Goal: Task Accomplishment & Management: Use online tool/utility

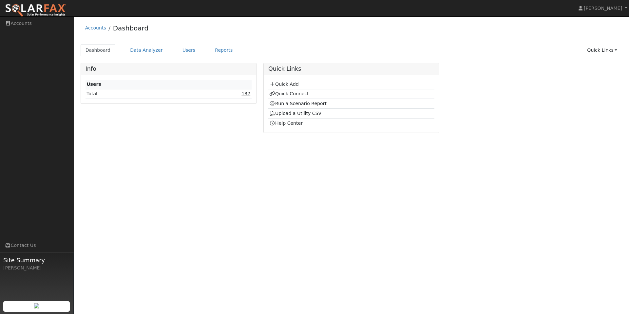
click at [249, 96] on link "137" at bounding box center [245, 93] width 9 height 5
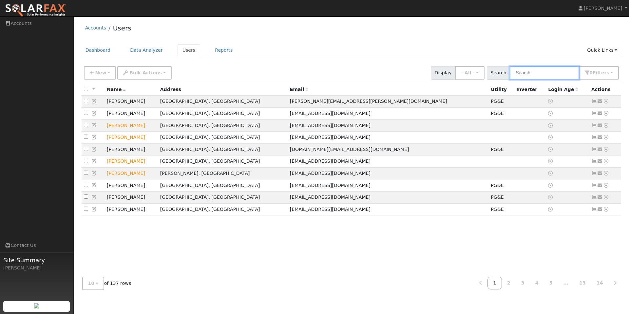
click at [559, 72] on input "text" at bounding box center [544, 72] width 69 height 13
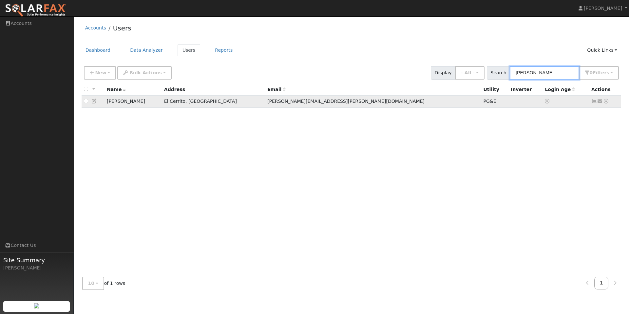
type input "amalia"
click at [607, 102] on icon at bounding box center [606, 101] width 6 height 5
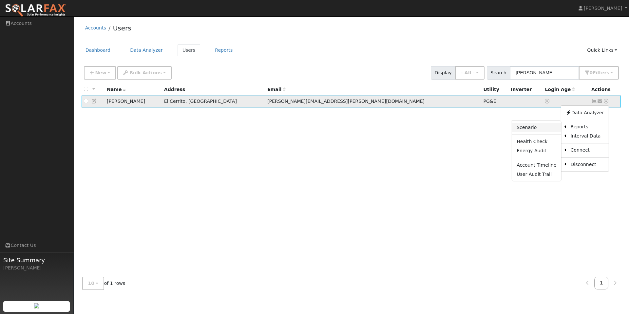
click at [549, 127] on link "Scenario" at bounding box center [536, 127] width 49 height 9
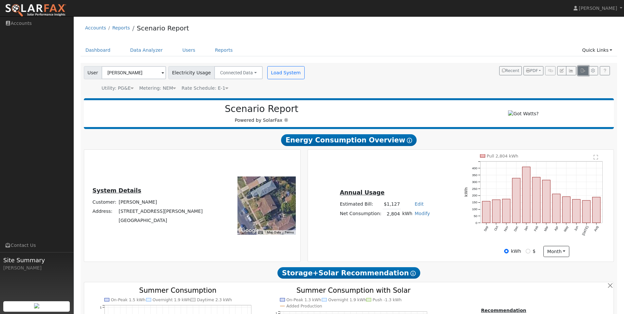
click at [583, 71] on icon "button" at bounding box center [583, 71] width 5 height 4
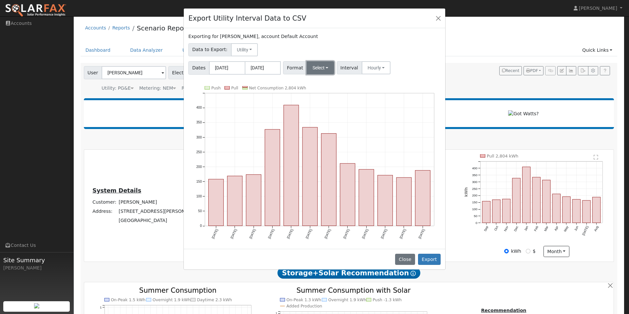
click at [314, 69] on button "Select" at bounding box center [321, 67] width 28 height 13
click at [324, 141] on link "OpenSolar" at bounding box center [328, 142] width 47 height 9
click at [424, 259] on button "Export" at bounding box center [429, 259] width 23 height 11
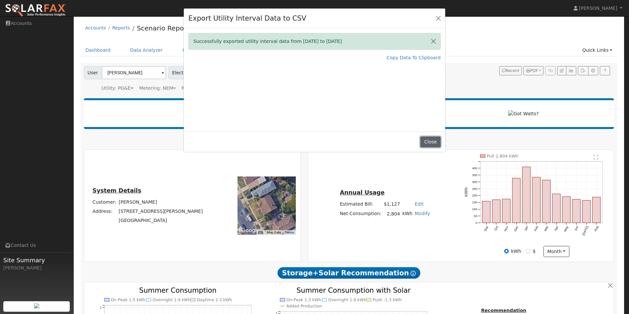
click at [437, 144] on button "Close" at bounding box center [430, 142] width 20 height 11
